Goal: Find specific fact: Find contact information

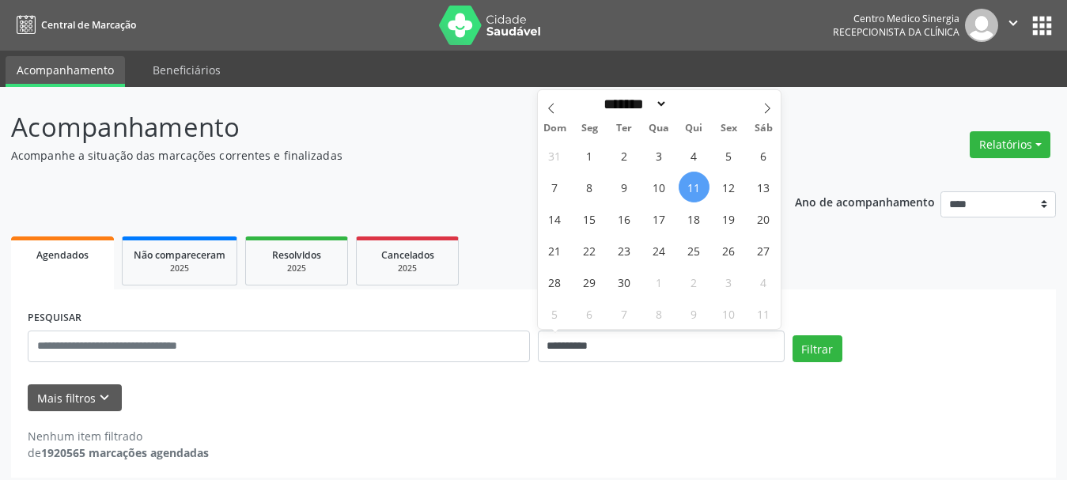
select select "*"
click at [651, 331] on input "**********" at bounding box center [661, 346] width 247 height 32
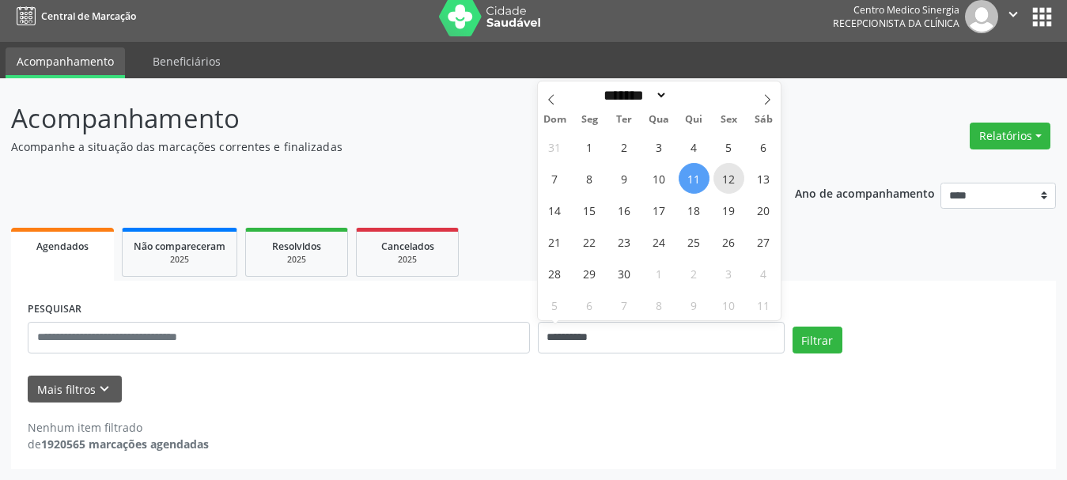
click at [716, 175] on span "12" at bounding box center [728, 178] width 31 height 31
type input "**********"
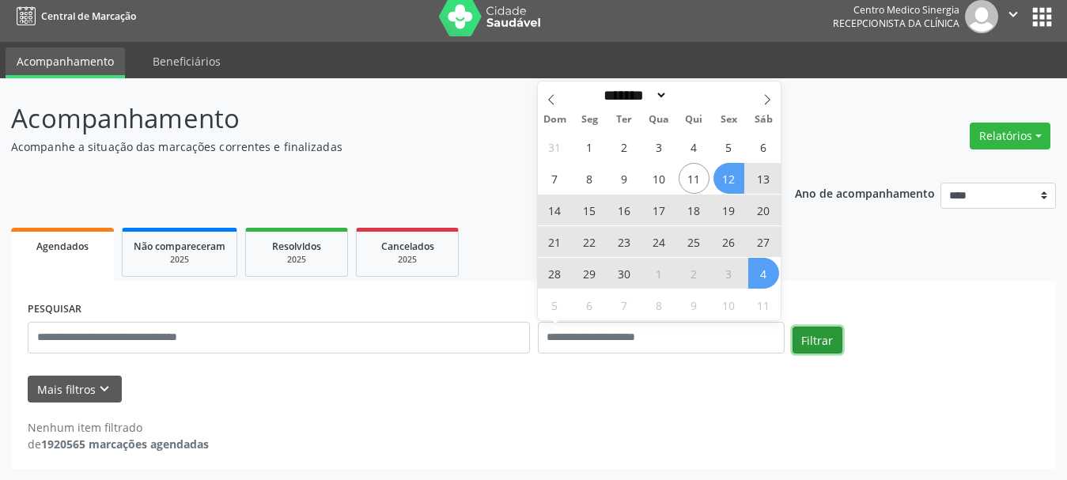
click at [826, 341] on button "Filtrar" at bounding box center [817, 340] width 50 height 27
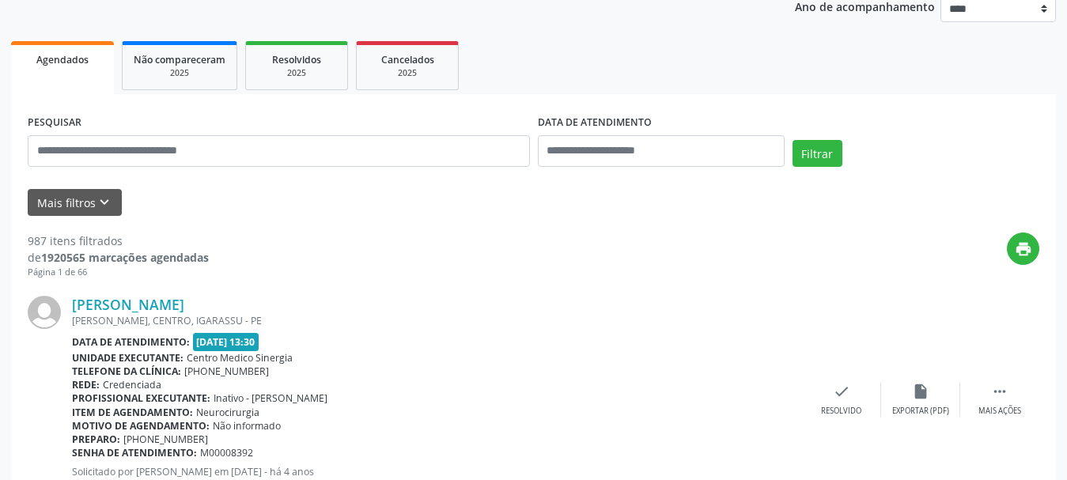
scroll to position [60, 0]
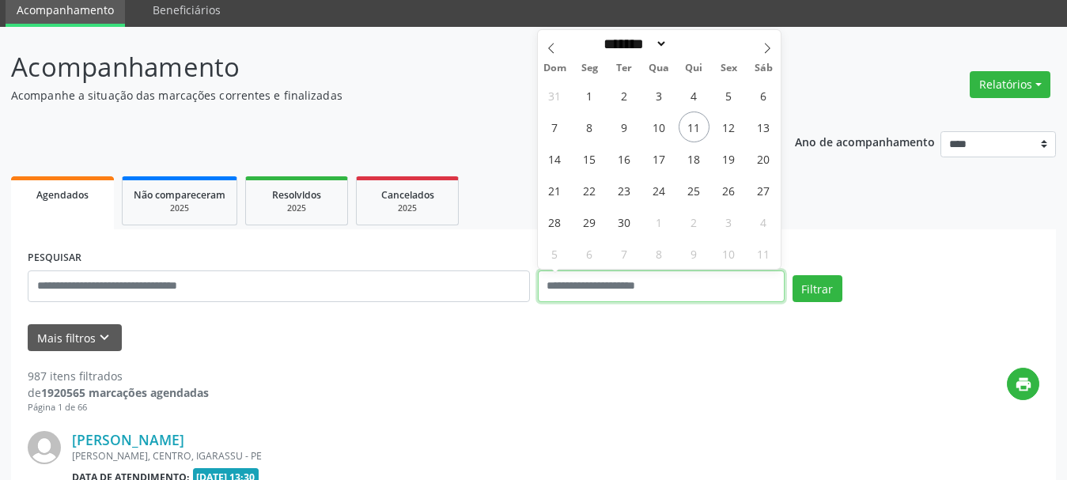
click at [678, 287] on input "text" at bounding box center [661, 286] width 247 height 32
click at [669, 121] on span "10" at bounding box center [659, 126] width 31 height 31
type input "**********"
click at [738, 118] on span "12" at bounding box center [728, 126] width 31 height 31
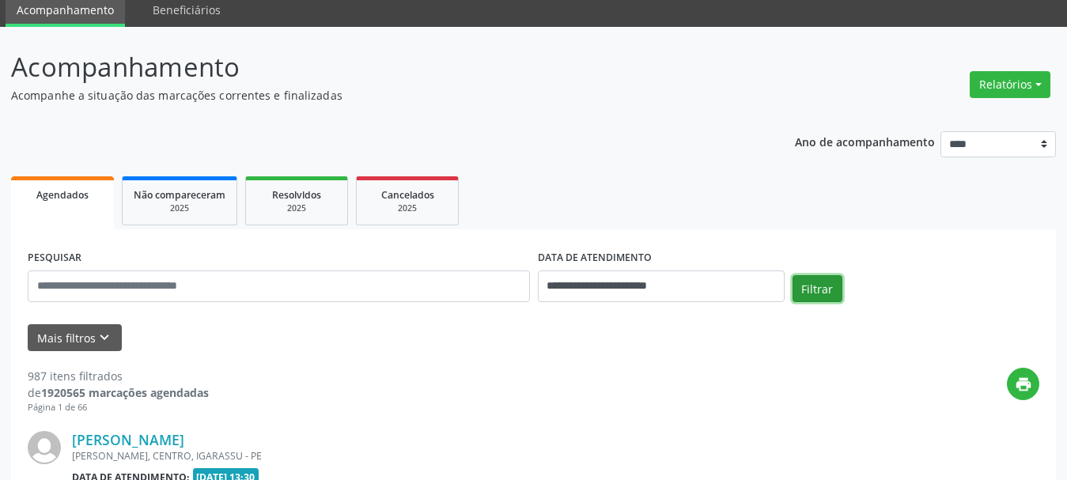
click at [822, 278] on button "Filtrar" at bounding box center [817, 288] width 50 height 27
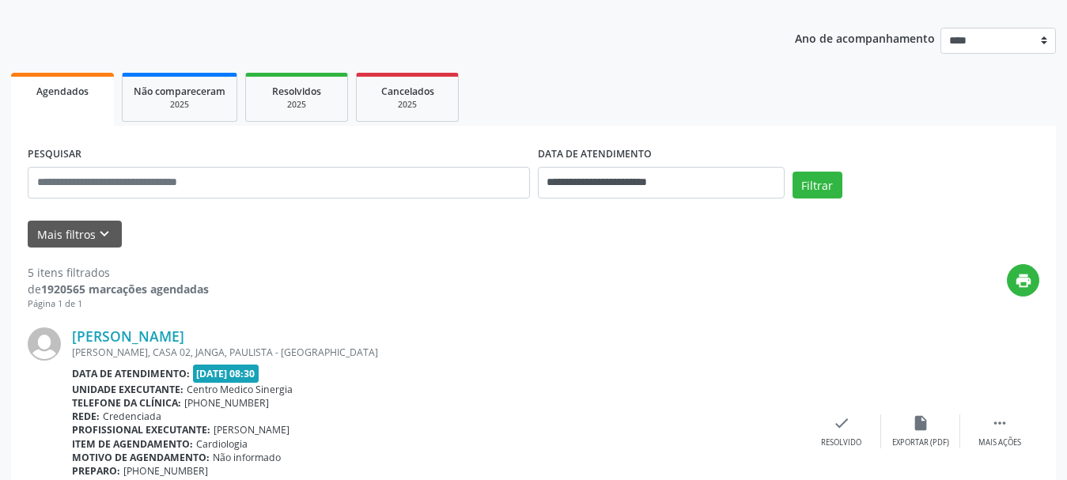
scroll to position [376, 0]
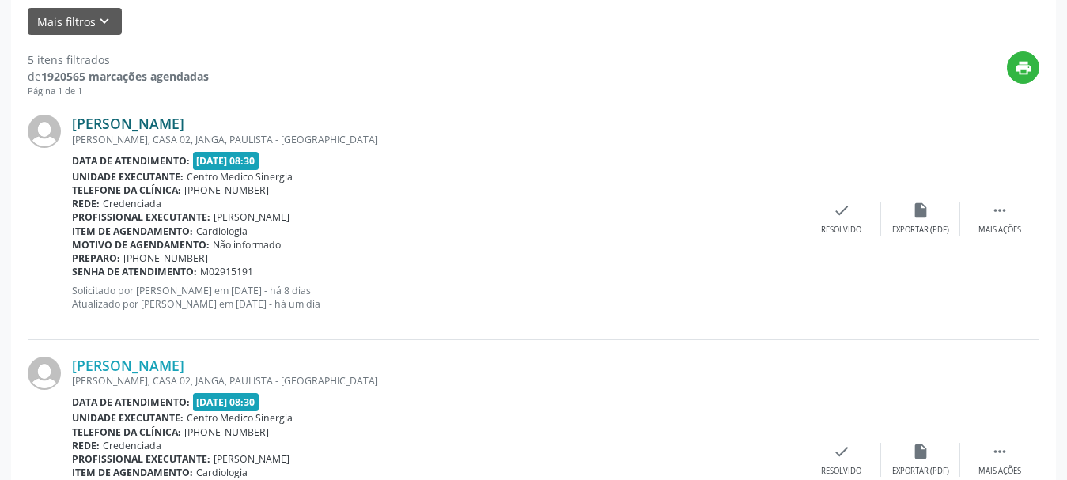
click at [134, 117] on link "[PERSON_NAME]" at bounding box center [128, 123] width 112 height 17
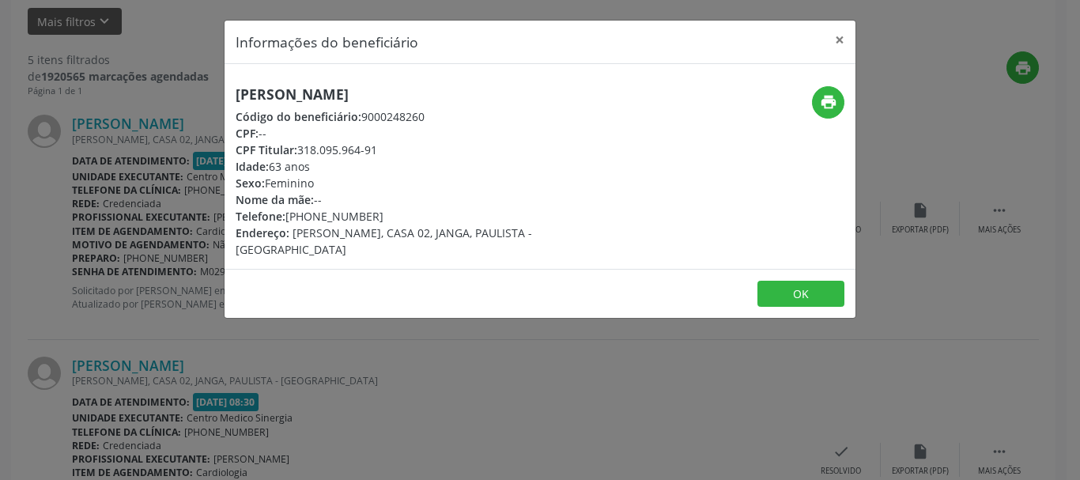
drag, startPoint x: 237, startPoint y: 94, endPoint x: 436, endPoint y: 77, distance: 200.0
click at [436, 77] on div "[PERSON_NAME] Código do beneficiário: 9000248260 CPF: -- CPF Titular: 318.095.9…" at bounding box center [540, 166] width 631 height 205
copy h5 "[PERSON_NAME]"
drag, startPoint x: 298, startPoint y: 150, endPoint x: 400, endPoint y: 147, distance: 102.0
click at [400, 147] on div "CPF Titular: 318.095.964-91" at bounding box center [435, 150] width 398 height 17
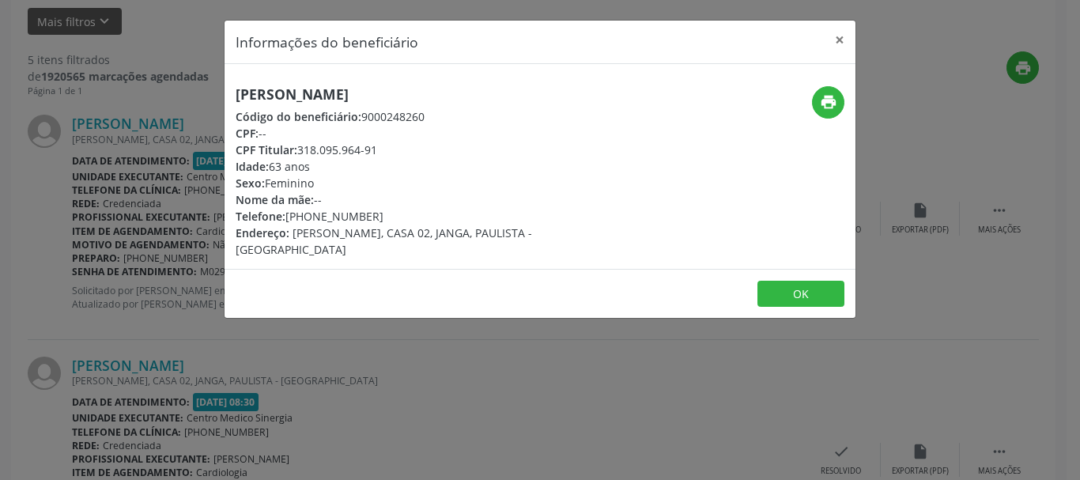
copy div "318.095.964-91"
drag, startPoint x: 287, startPoint y: 215, endPoint x: 383, endPoint y: 218, distance: 96.5
click at [383, 218] on div "Telefone: [PHONE_NUMBER]" at bounding box center [435, 216] width 398 height 17
copy div "[PHONE_NUMBER]"
copy div "9000248260"
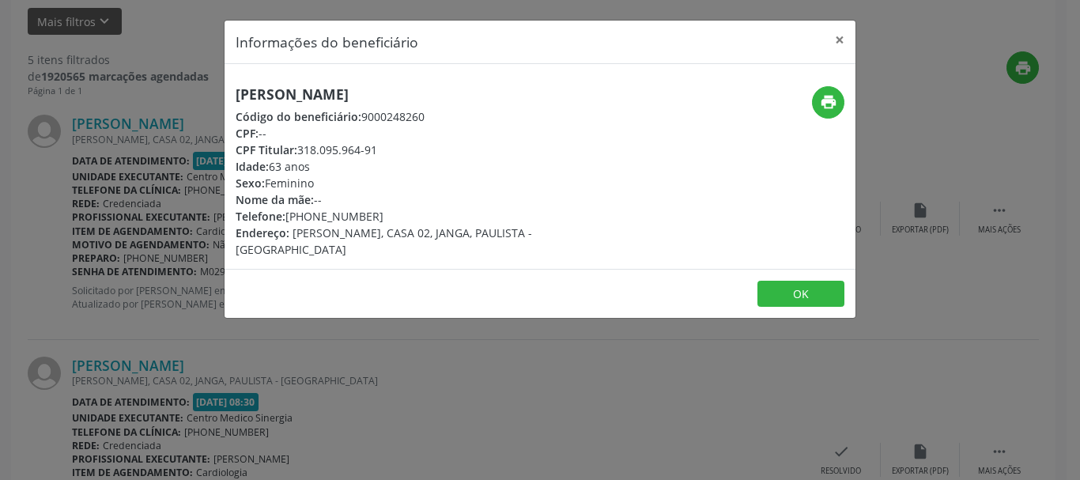
drag, startPoint x: 362, startPoint y: 121, endPoint x: 452, endPoint y: 116, distance: 90.3
click at [452, 116] on div "Código do beneficiário: 9000248260" at bounding box center [435, 116] width 398 height 17
click at [772, 283] on button "OK" at bounding box center [800, 294] width 87 height 27
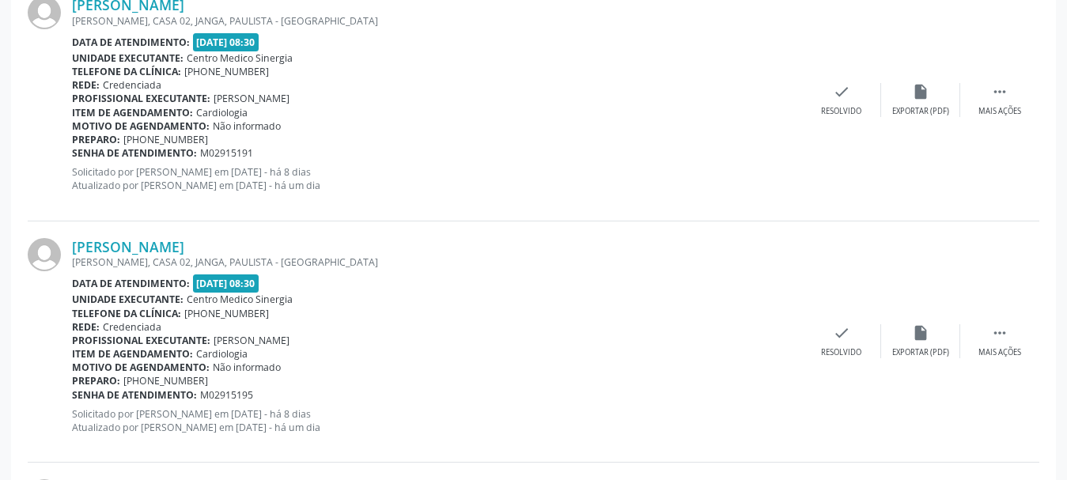
scroll to position [534, 0]
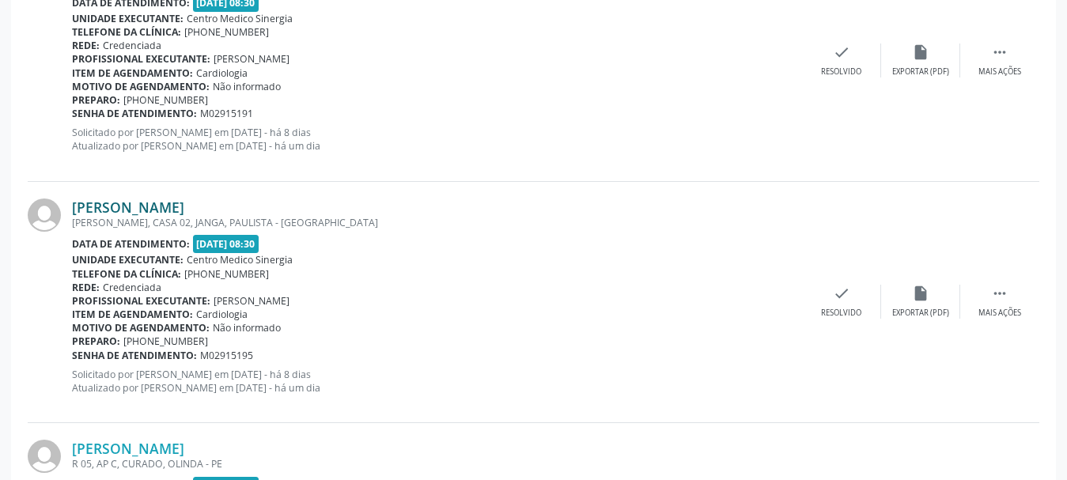
click at [172, 206] on link "[PERSON_NAME]" at bounding box center [128, 206] width 112 height 17
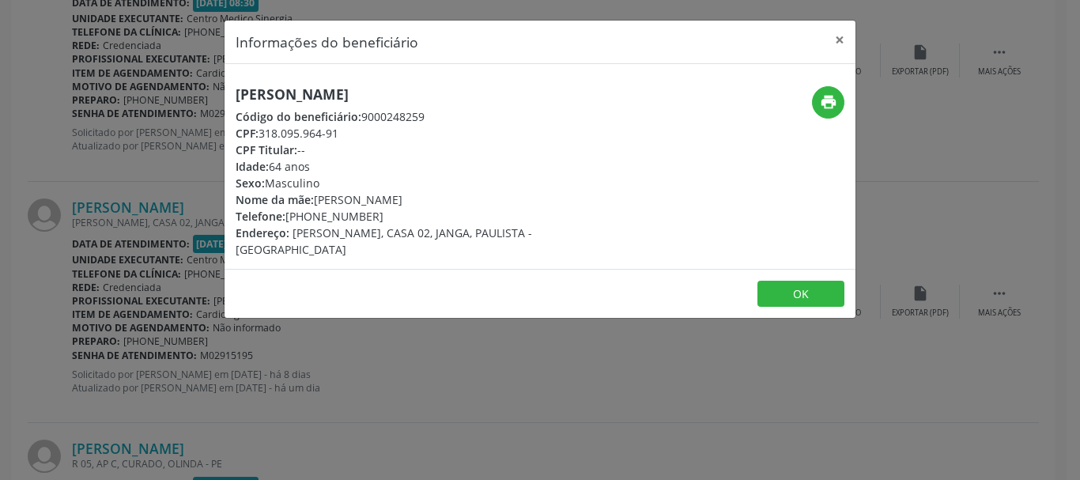
drag, startPoint x: 236, startPoint y: 95, endPoint x: 411, endPoint y: 91, distance: 174.8
click at [411, 91] on h5 "[PERSON_NAME]" at bounding box center [435, 94] width 398 height 17
copy h5 "[PERSON_NAME]"
drag, startPoint x: 263, startPoint y: 133, endPoint x: 344, endPoint y: 138, distance: 80.8
click at [344, 138] on div "CPF: 318.095.964-91" at bounding box center [435, 133] width 398 height 17
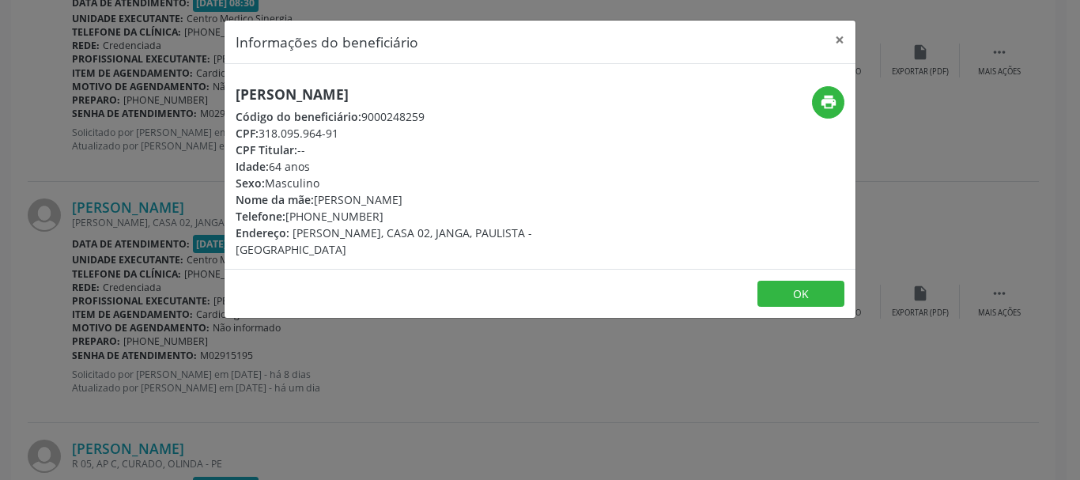
copy div "318.095.964-91"
copy h5 "[PERSON_NAME]"
drag, startPoint x: 237, startPoint y: 96, endPoint x: 401, endPoint y: 33, distance: 175.5
click at [471, 93] on h5 "[PERSON_NAME]" at bounding box center [435, 94] width 398 height 17
drag, startPoint x: 285, startPoint y: 218, endPoint x: 394, endPoint y: 212, distance: 109.3
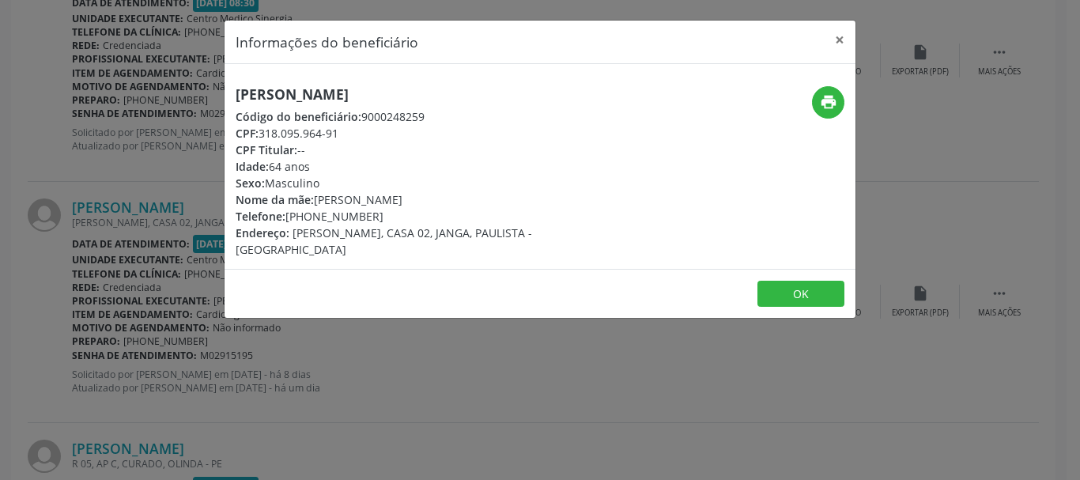
click at [394, 212] on div "Telefone: [PHONE_NUMBER]" at bounding box center [435, 216] width 398 height 17
copy div "[PHONE_NUMBER]"
click at [840, 43] on button "×" at bounding box center [840, 40] width 32 height 39
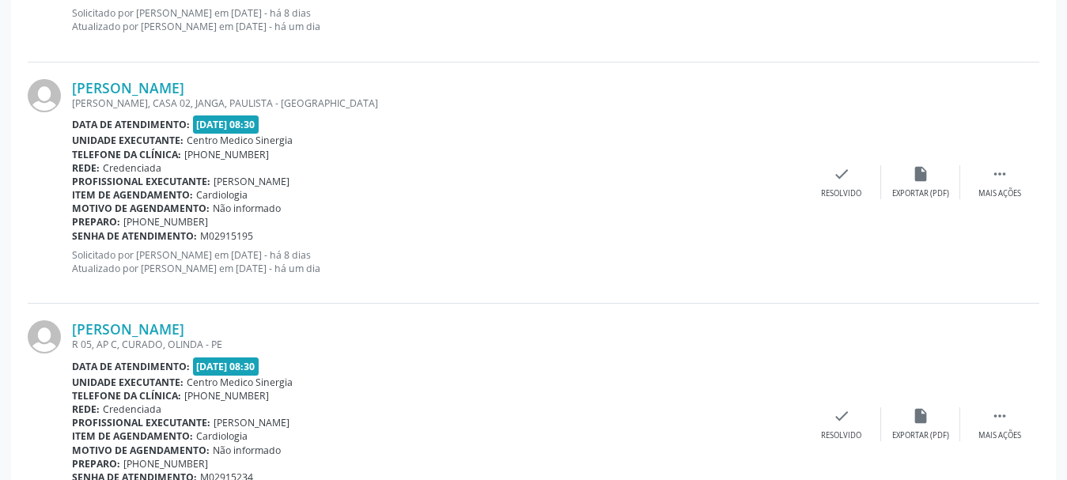
scroll to position [693, 0]
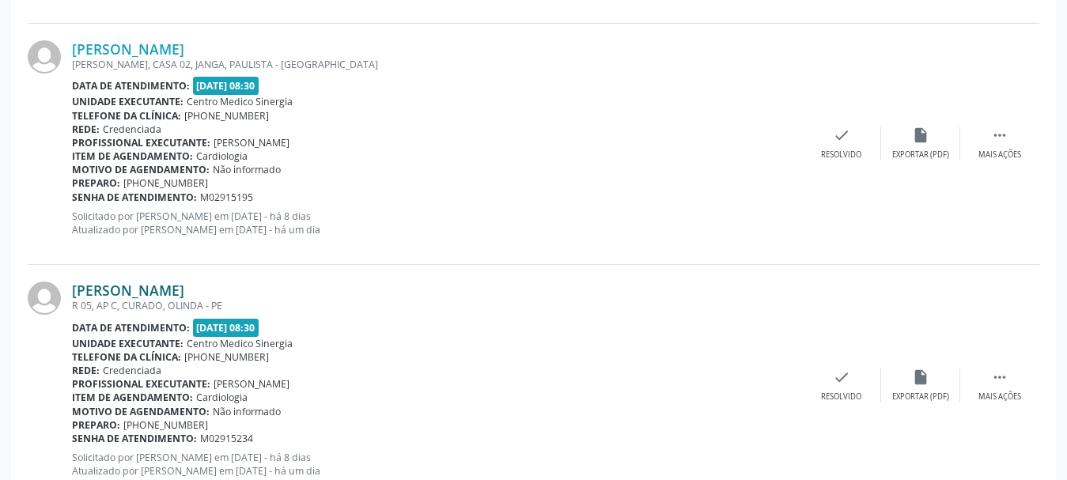
click at [184, 294] on link "[PERSON_NAME]" at bounding box center [128, 289] width 112 height 17
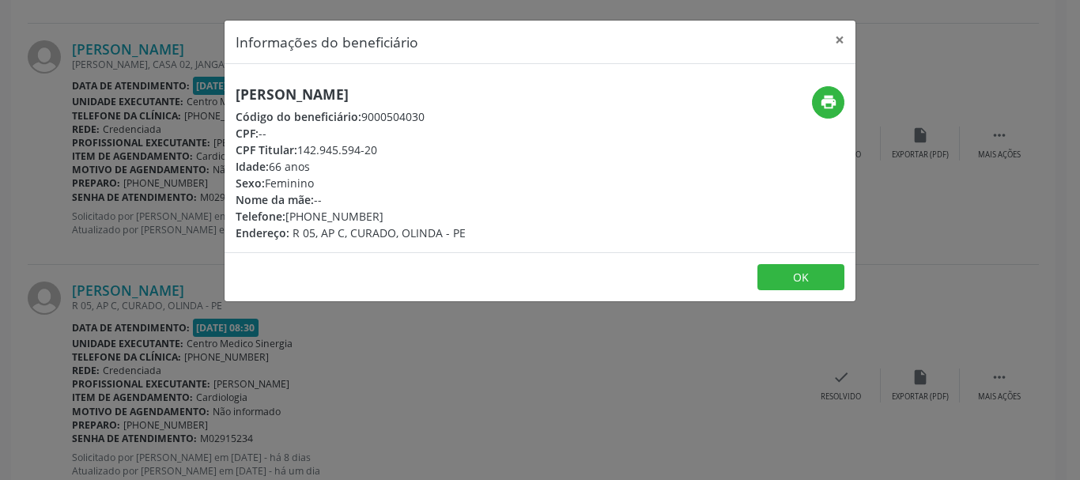
drag, startPoint x: 350, startPoint y: 100, endPoint x: 635, endPoint y: 98, distance: 284.6
click at [635, 98] on div "[PERSON_NAME] Código do beneficiário: 9000504030 CPF: -- CPF Titular: 142.945.5…" at bounding box center [435, 163] width 421 height 155
copy h5 "[PERSON_NAME]"
click at [836, 36] on button "×" at bounding box center [840, 40] width 32 height 39
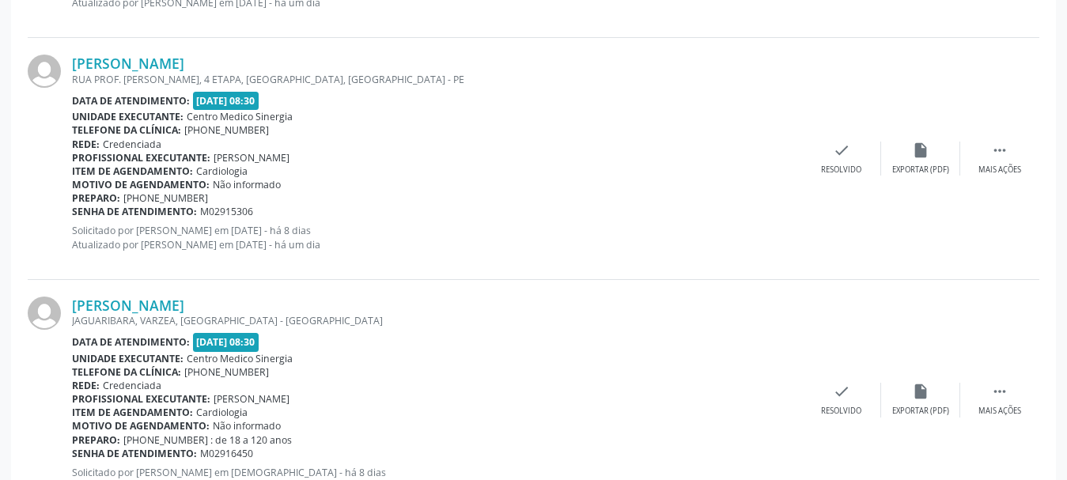
scroll to position [1167, 0]
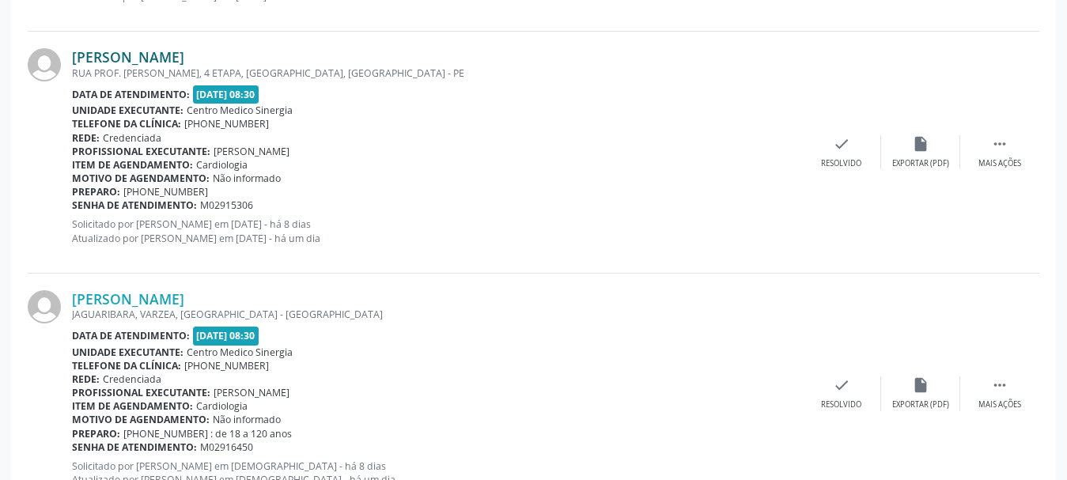
click at [184, 52] on link "[PERSON_NAME]" at bounding box center [128, 56] width 112 height 17
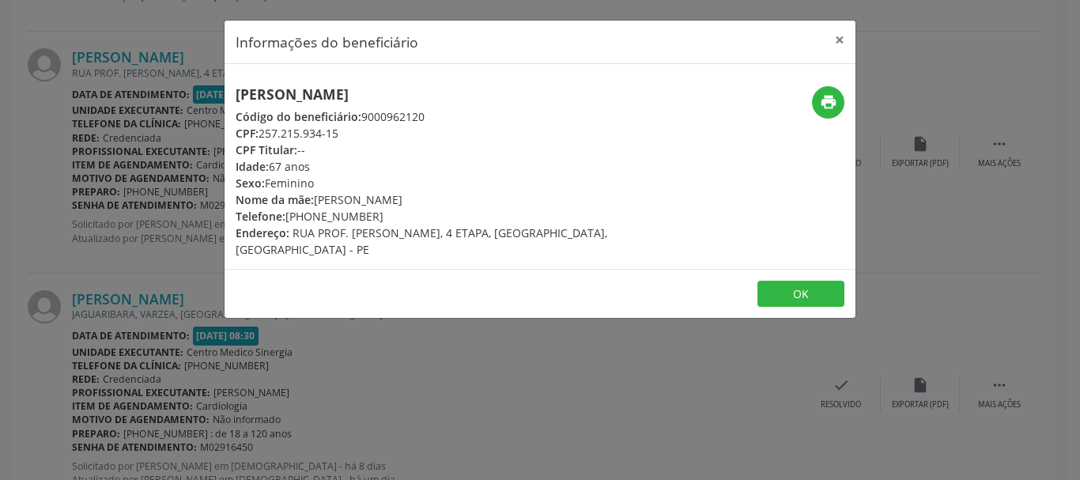
drag, startPoint x: 239, startPoint y: 92, endPoint x: 422, endPoint y: 83, distance: 183.6
click at [422, 83] on div "[PERSON_NAME] Código do beneficiário: 9000962120 CPF: 257.215.934-15 CPF Titula…" at bounding box center [540, 166] width 631 height 205
copy h5 "[PERSON_NAME]"
drag, startPoint x: 264, startPoint y: 142, endPoint x: 360, endPoint y: 130, distance: 96.3
click at [360, 130] on div "CPF: 257.215.934-15" at bounding box center [435, 133] width 398 height 17
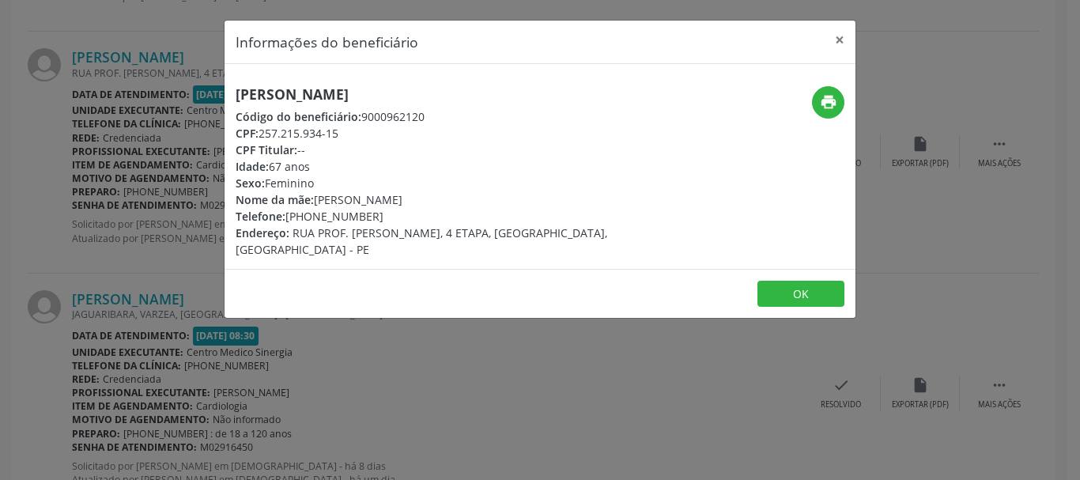
drag, startPoint x: 289, startPoint y: 219, endPoint x: 387, endPoint y: 221, distance: 97.3
click at [387, 221] on div "Telefone: [PHONE_NUMBER]" at bounding box center [435, 216] width 398 height 17
click at [844, 32] on button "×" at bounding box center [840, 40] width 32 height 39
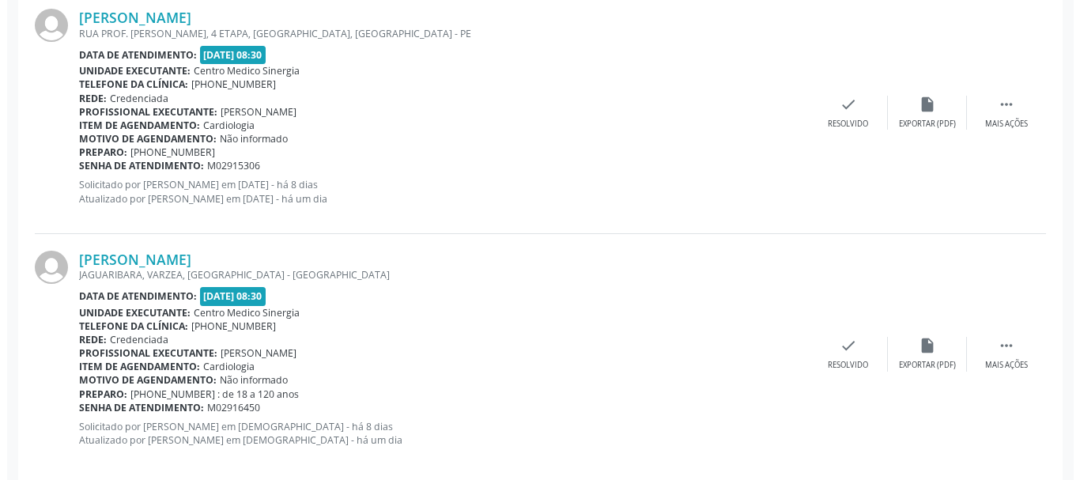
scroll to position [1228, 0]
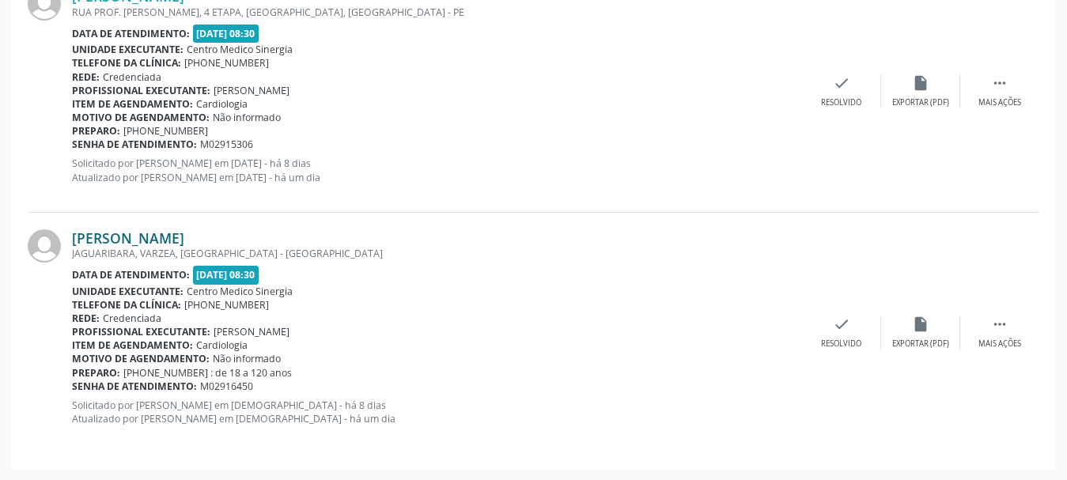
click at [184, 230] on link "[PERSON_NAME]" at bounding box center [128, 237] width 112 height 17
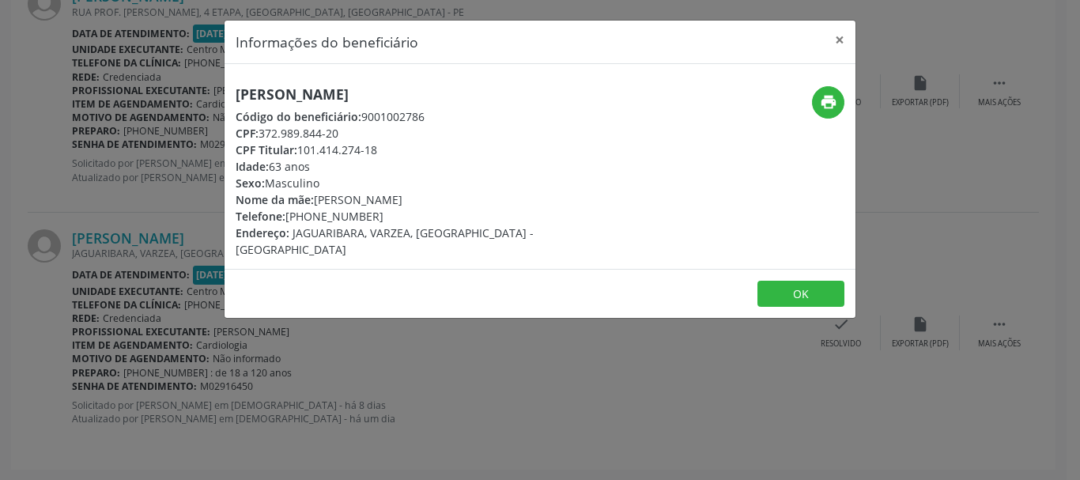
drag, startPoint x: 231, startPoint y: 89, endPoint x: 447, endPoint y: 89, distance: 215.8
click at [447, 89] on div "[PERSON_NAME] Código do beneficiário: 9001002786 CPF: 372.989.844-20 CPF Titula…" at bounding box center [435, 172] width 421 height 172
drag, startPoint x: 283, startPoint y: 220, endPoint x: 387, endPoint y: 216, distance: 104.4
click at [387, 216] on div "Telefone: [PHONE_NUMBER]" at bounding box center [435, 216] width 398 height 17
click at [411, 146] on div "CPF Titular: 101.414.274-18" at bounding box center [435, 150] width 398 height 17
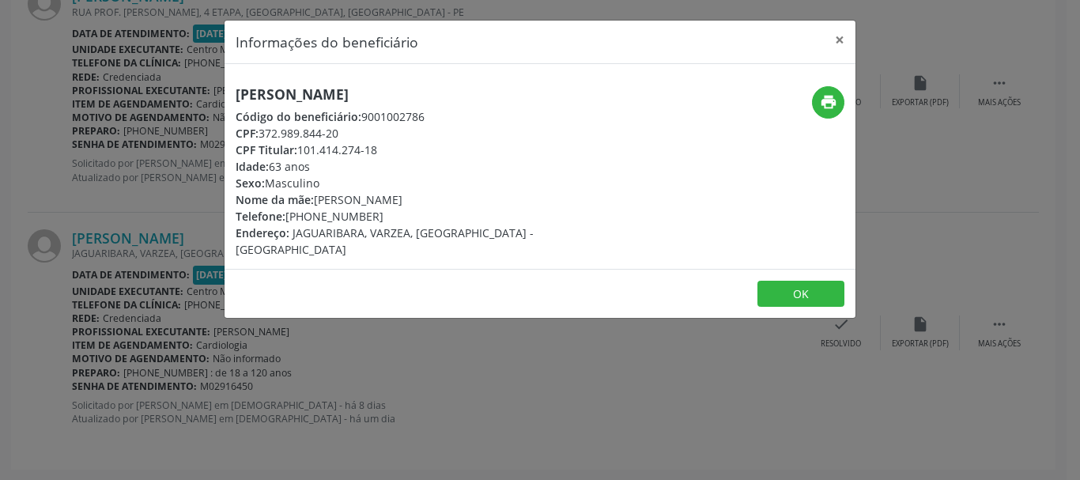
drag, startPoint x: 335, startPoint y: 213, endPoint x: 393, endPoint y: 220, distance: 58.1
click at [393, 219] on div "Telefone: [PHONE_NUMBER]" at bounding box center [435, 216] width 398 height 17
